Goal: Transaction & Acquisition: Download file/media

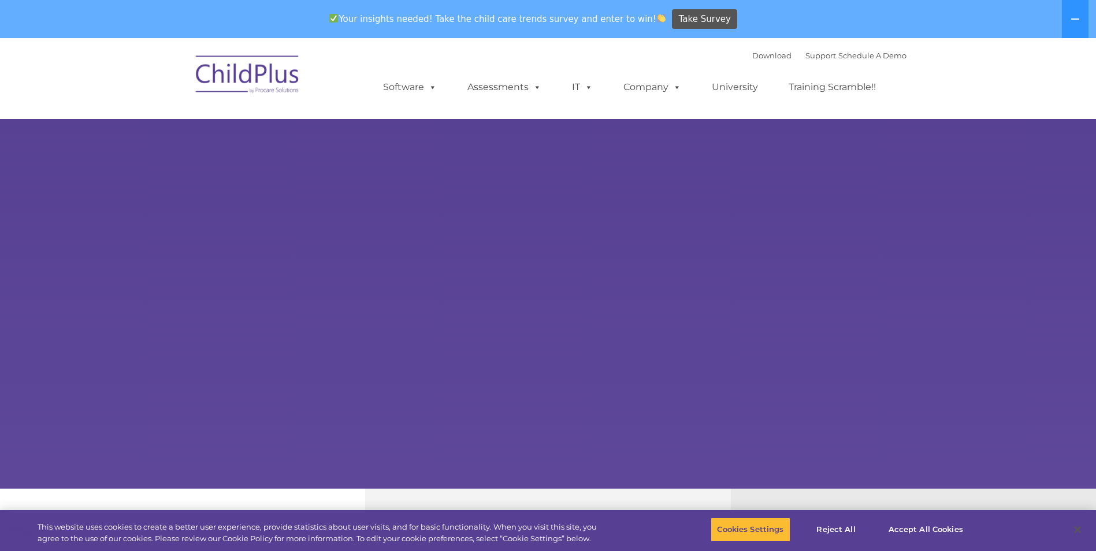
select select "MEDIUM"
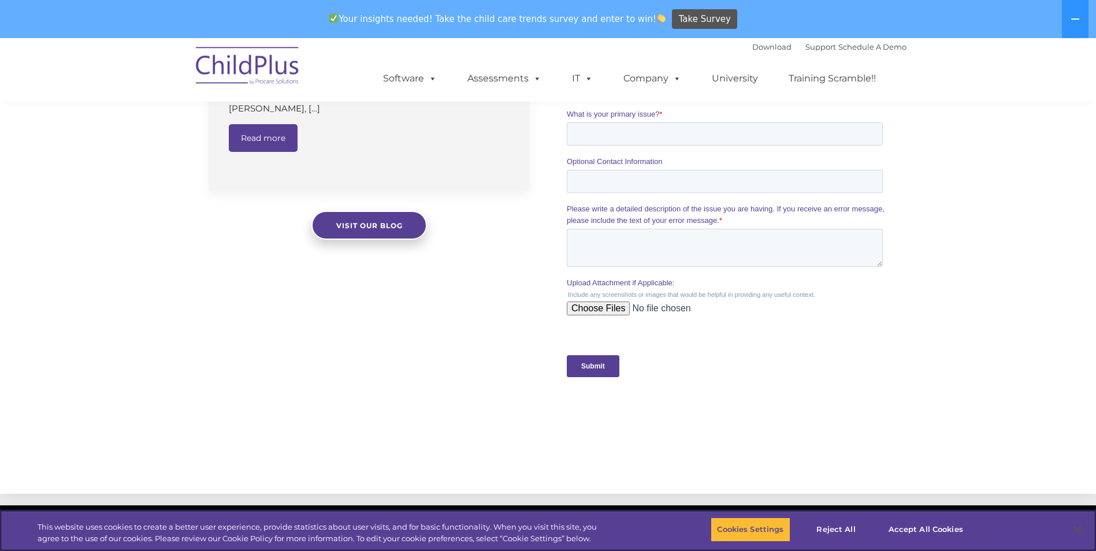
scroll to position [1136, 0]
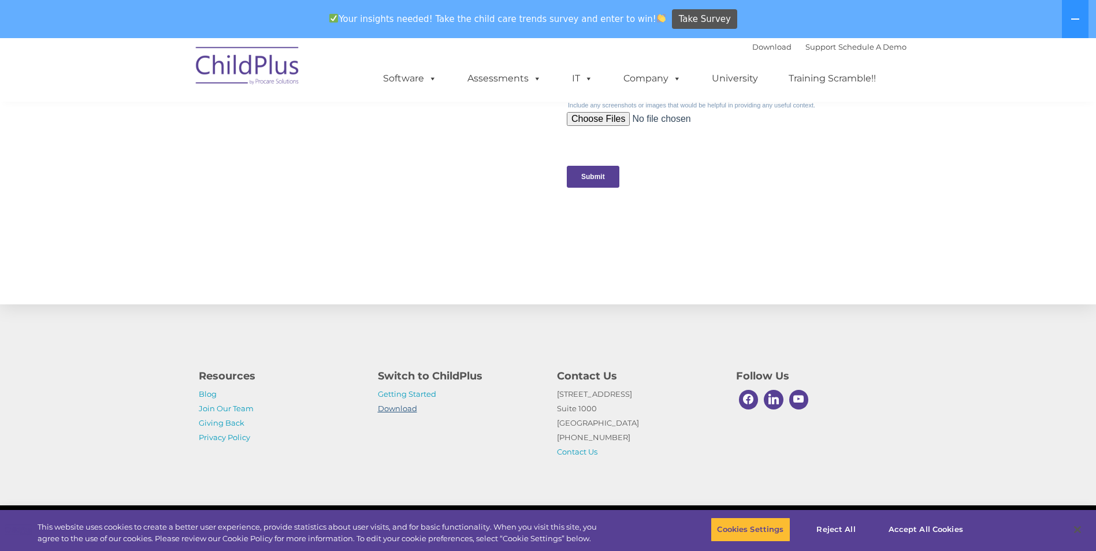
click at [391, 409] on link "Download" at bounding box center [397, 408] width 39 height 9
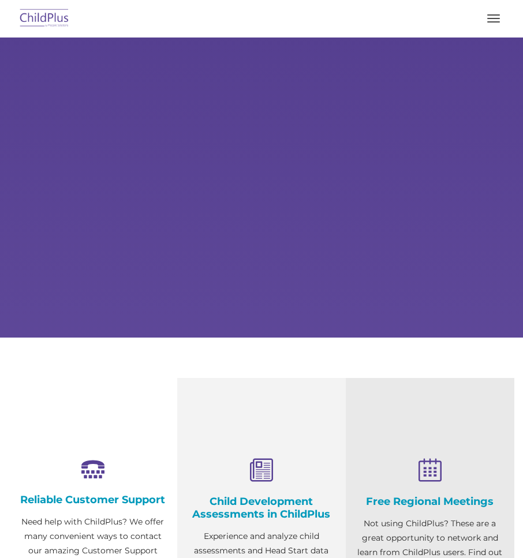
select select "MEDIUM"
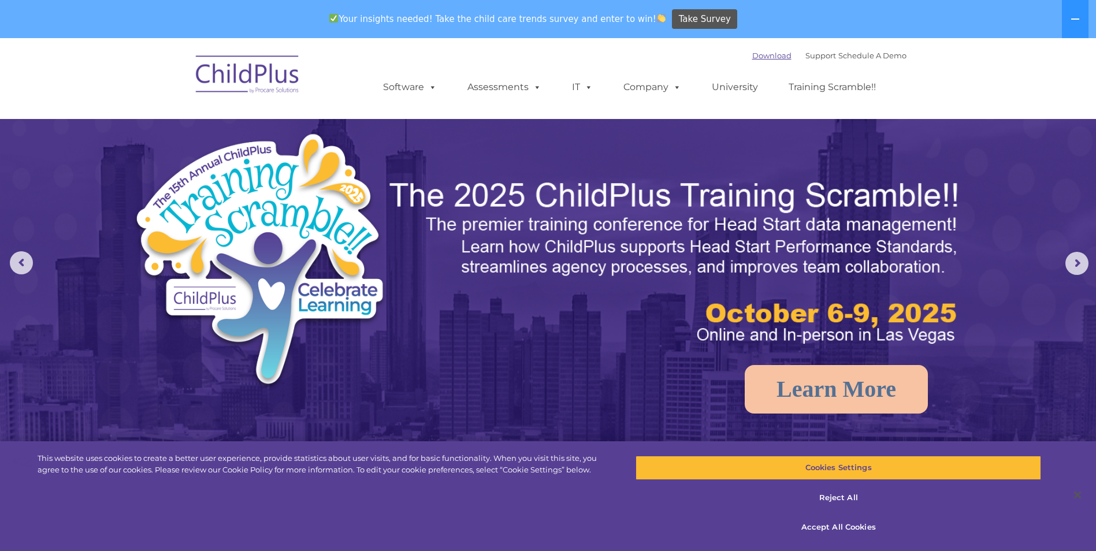
click at [523, 57] on link "Download" at bounding box center [771, 55] width 39 height 9
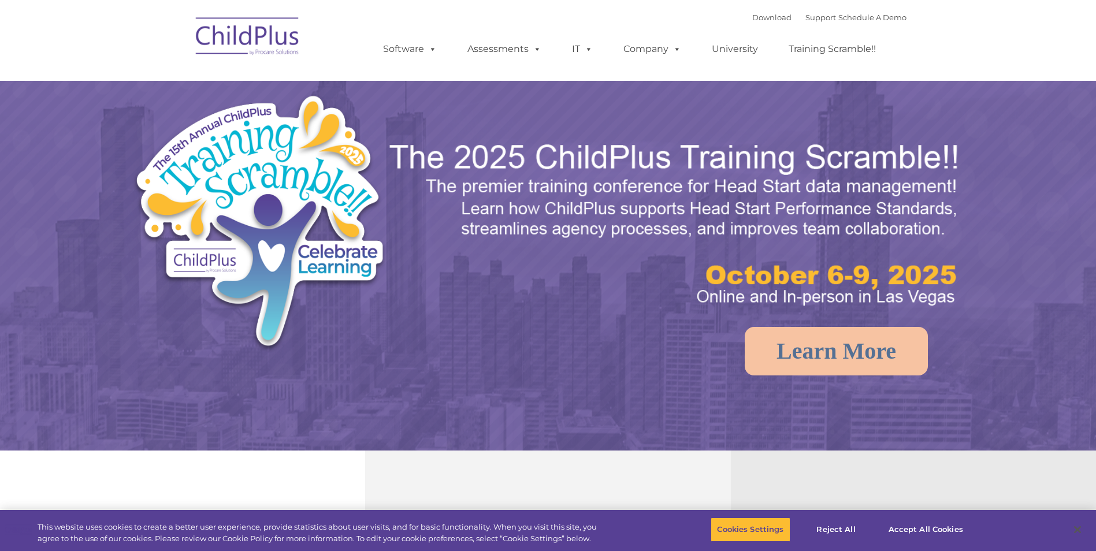
select select "MEDIUM"
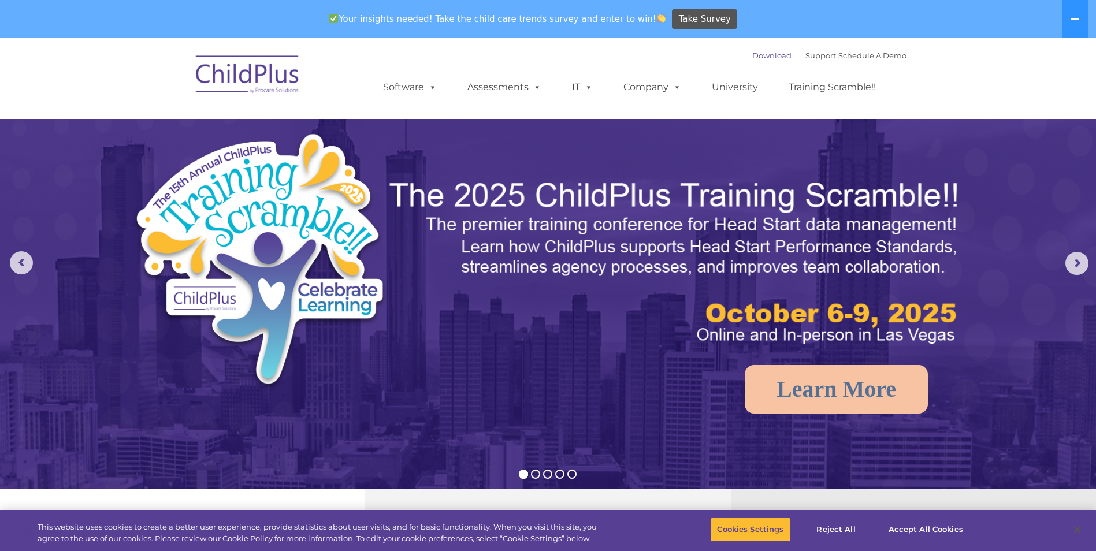
click at [752, 58] on link "Download" at bounding box center [771, 55] width 39 height 9
